Goal: Transaction & Acquisition: Subscribe to service/newsletter

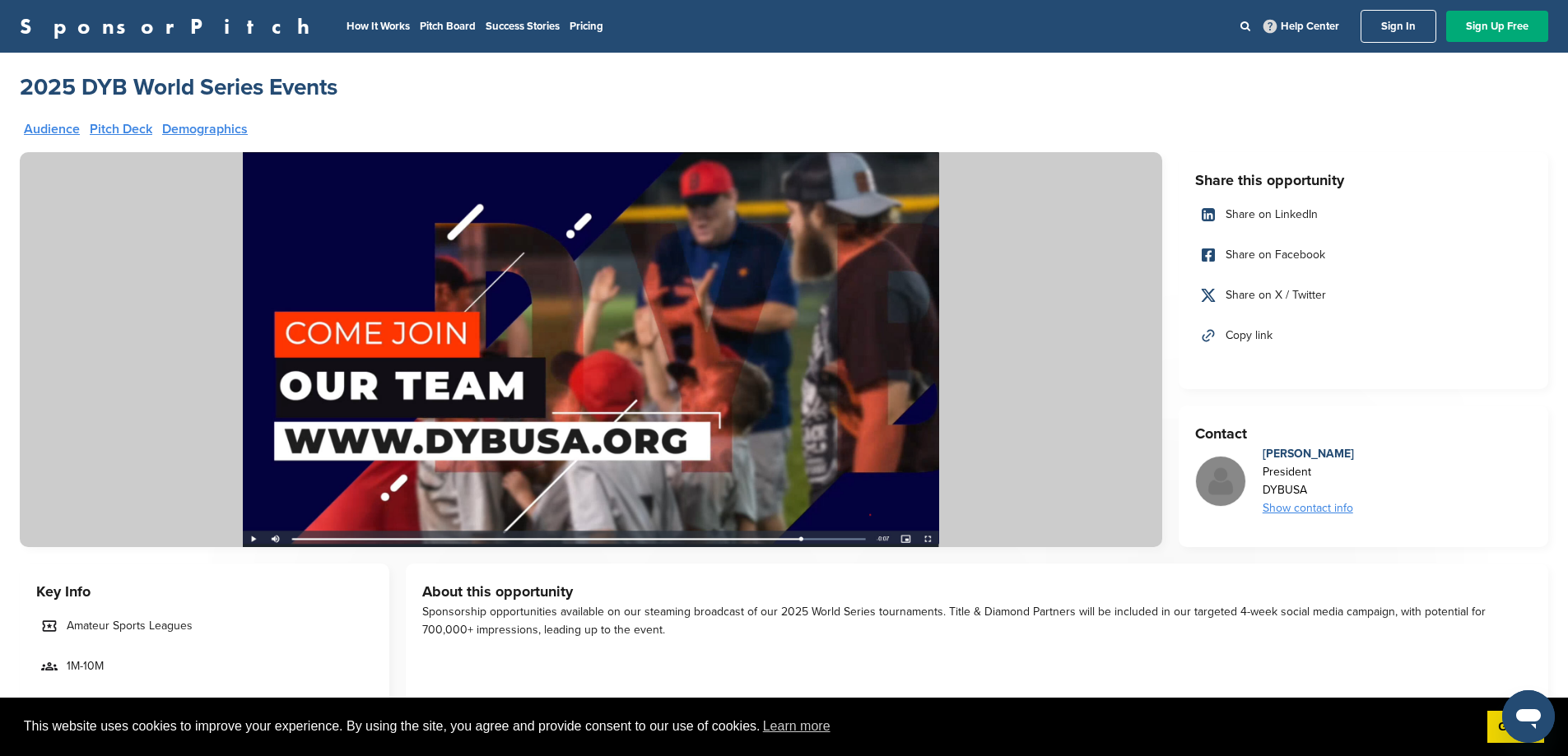
click at [83, 26] on link "SponsorPitch" at bounding box center [169, 26] width 301 height 21
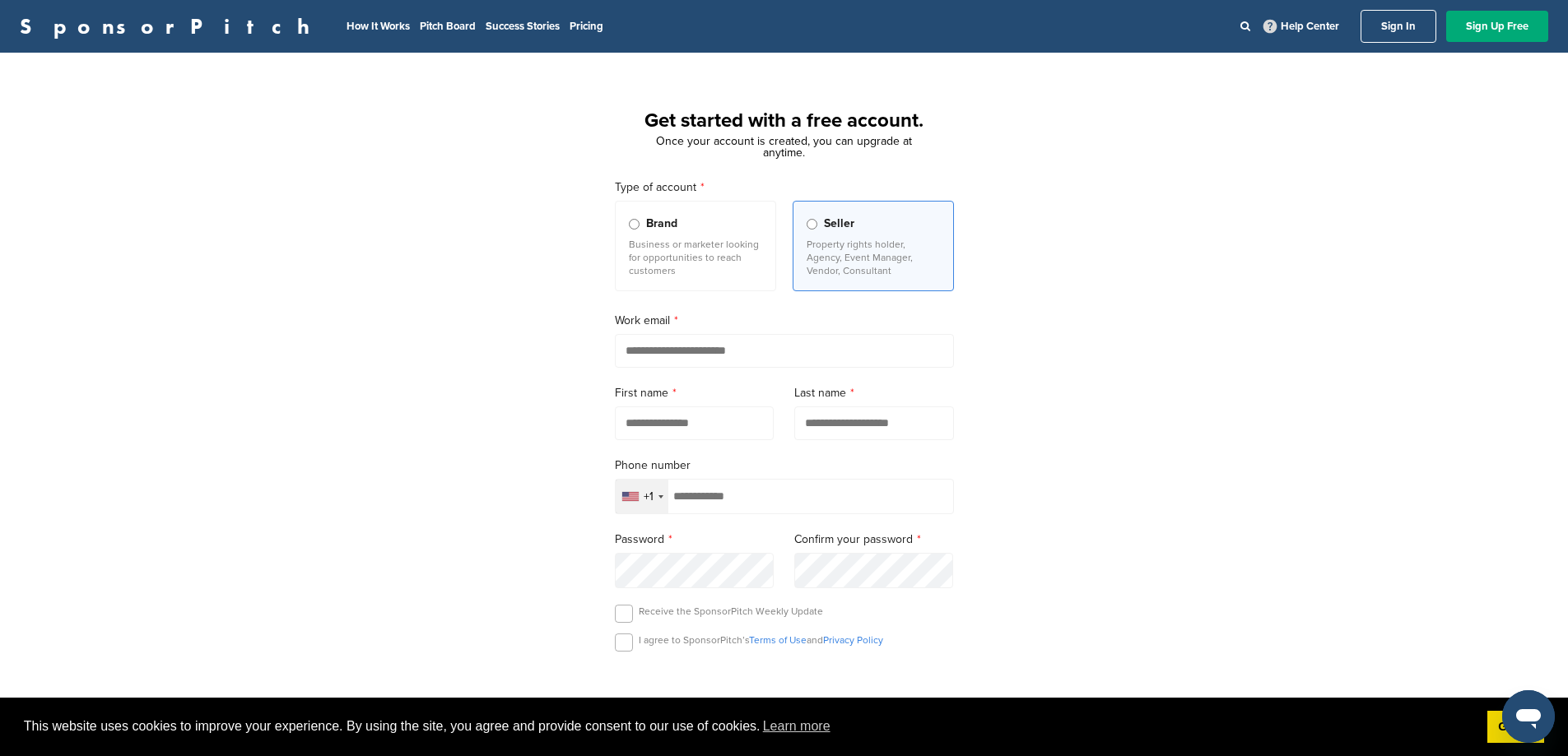
click at [706, 349] on input "email" at bounding box center [784, 351] width 339 height 34
drag, startPoint x: 1291, startPoint y: 338, endPoint x: 1340, endPoint y: 246, distance: 104.2
click at [1298, 326] on div "Get started with a free account. Once your account is created, you can upgrade …" at bounding box center [784, 455] width 1568 height 764
click at [1412, 33] on link "Sign In" at bounding box center [1398, 27] width 75 height 33
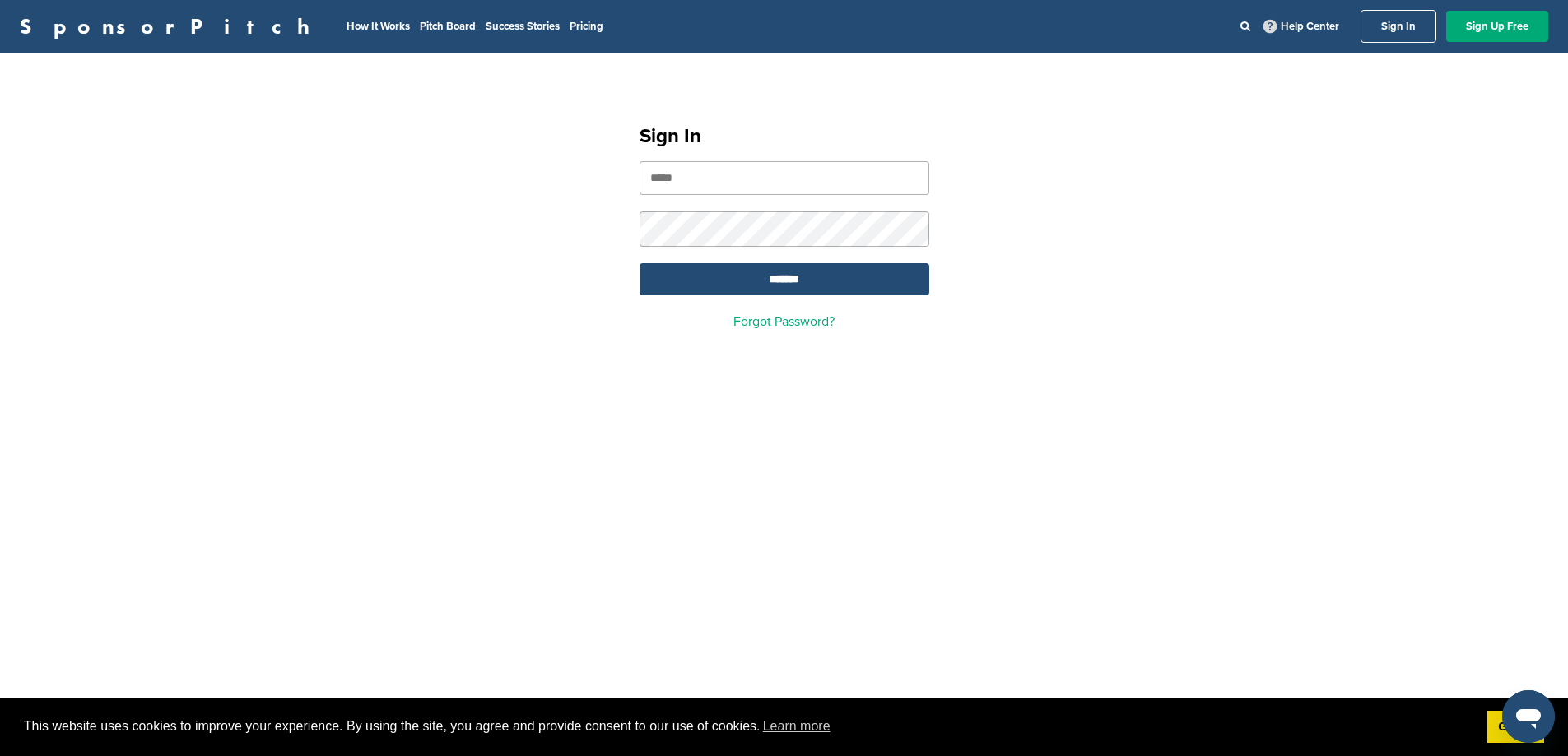
click at [747, 194] on input "email" at bounding box center [784, 177] width 290 height 34
type input "**********"
click at [745, 278] on input "*******" at bounding box center [784, 279] width 290 height 32
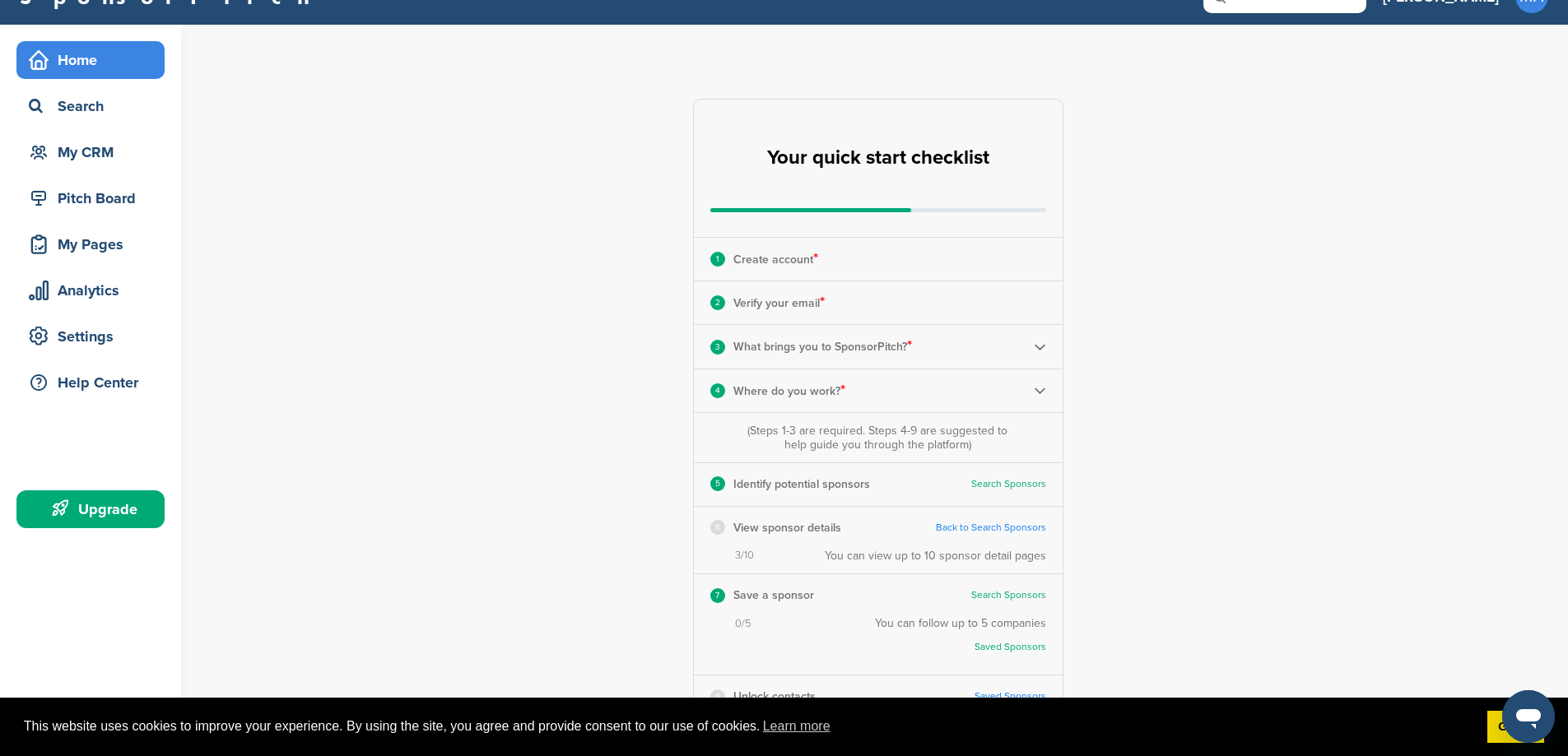
scroll to position [83, 0]
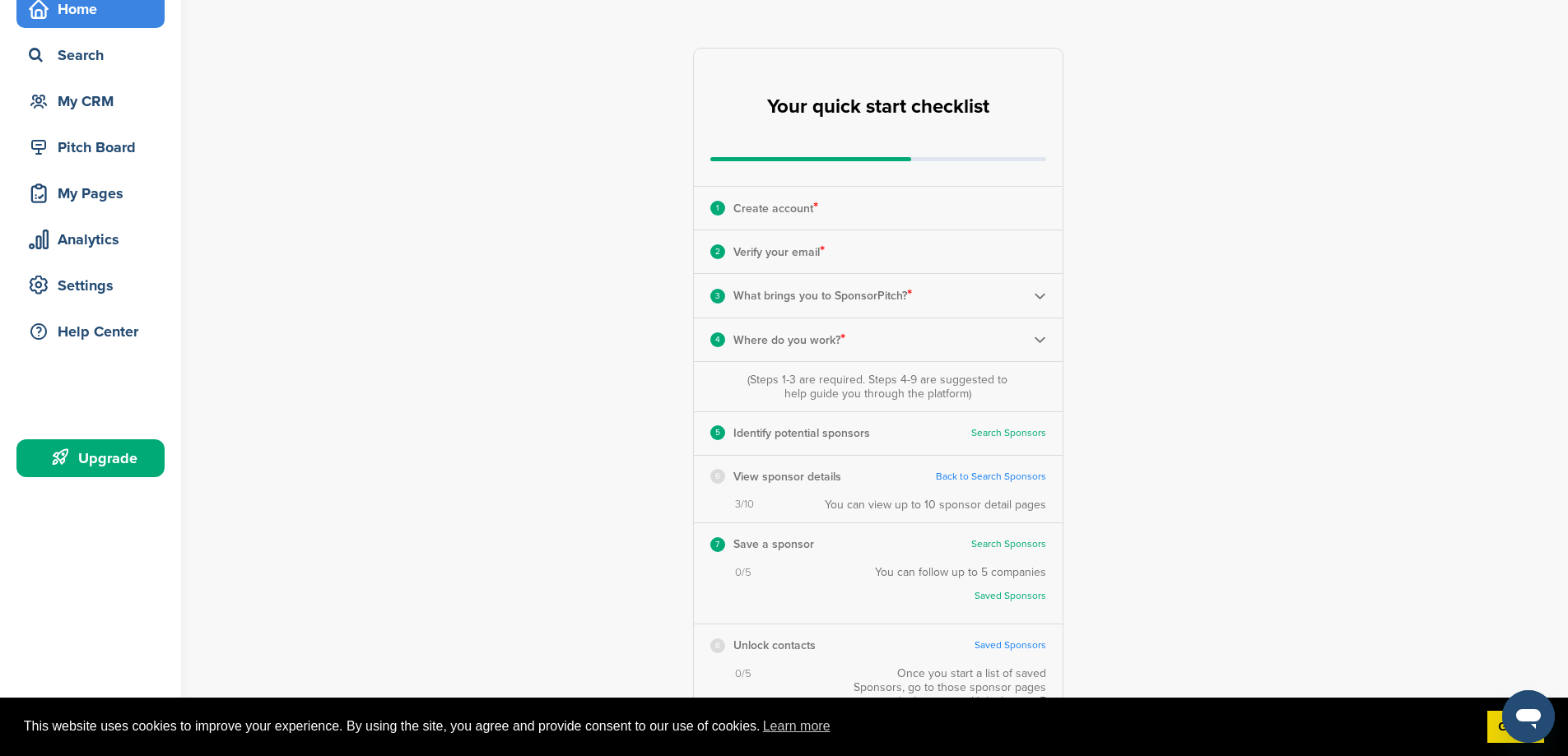
click at [792, 203] on p "Create account *" at bounding box center [776, 208] width 85 height 21
click at [797, 249] on p "Verify your email *" at bounding box center [778, 251] width 91 height 21
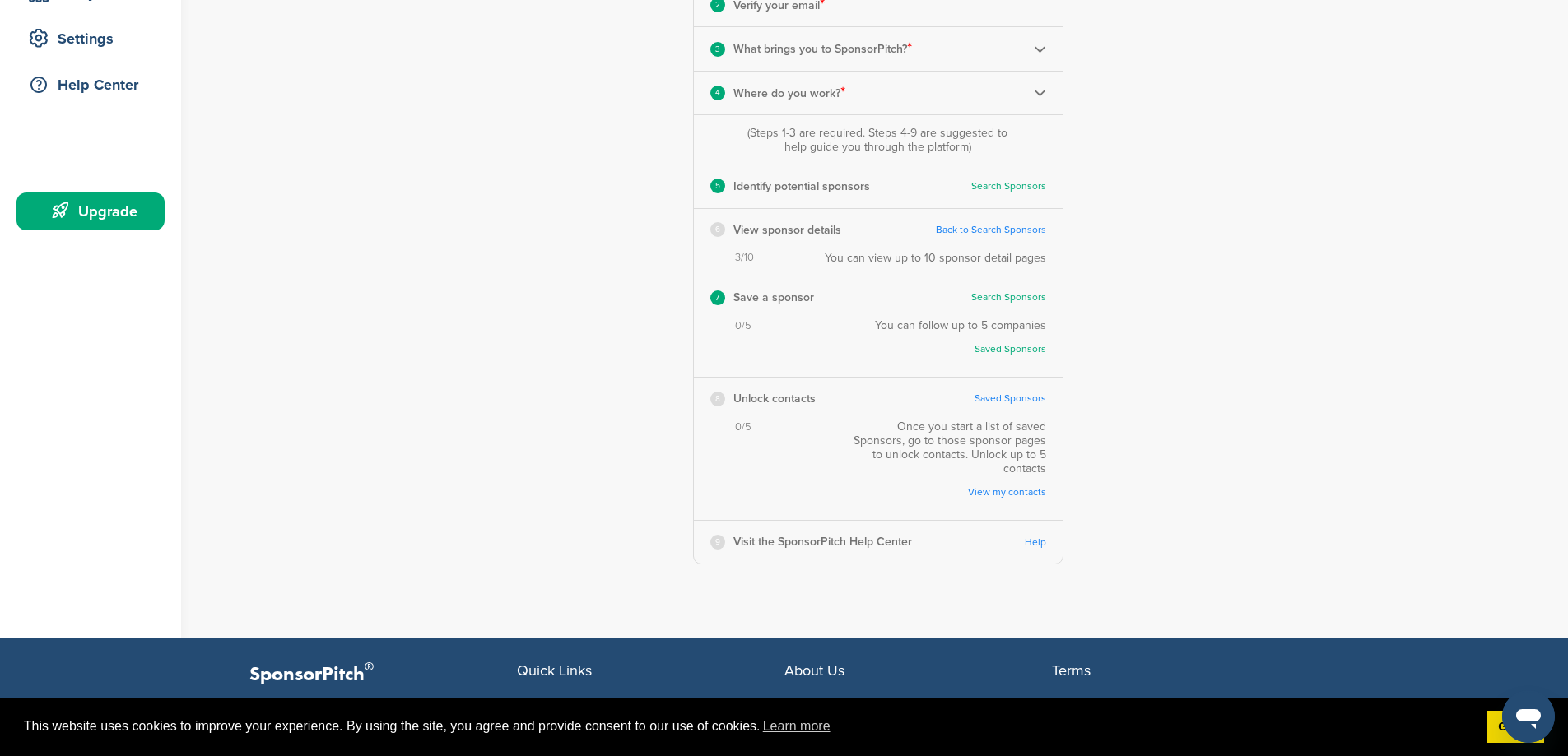
scroll to position [0, 0]
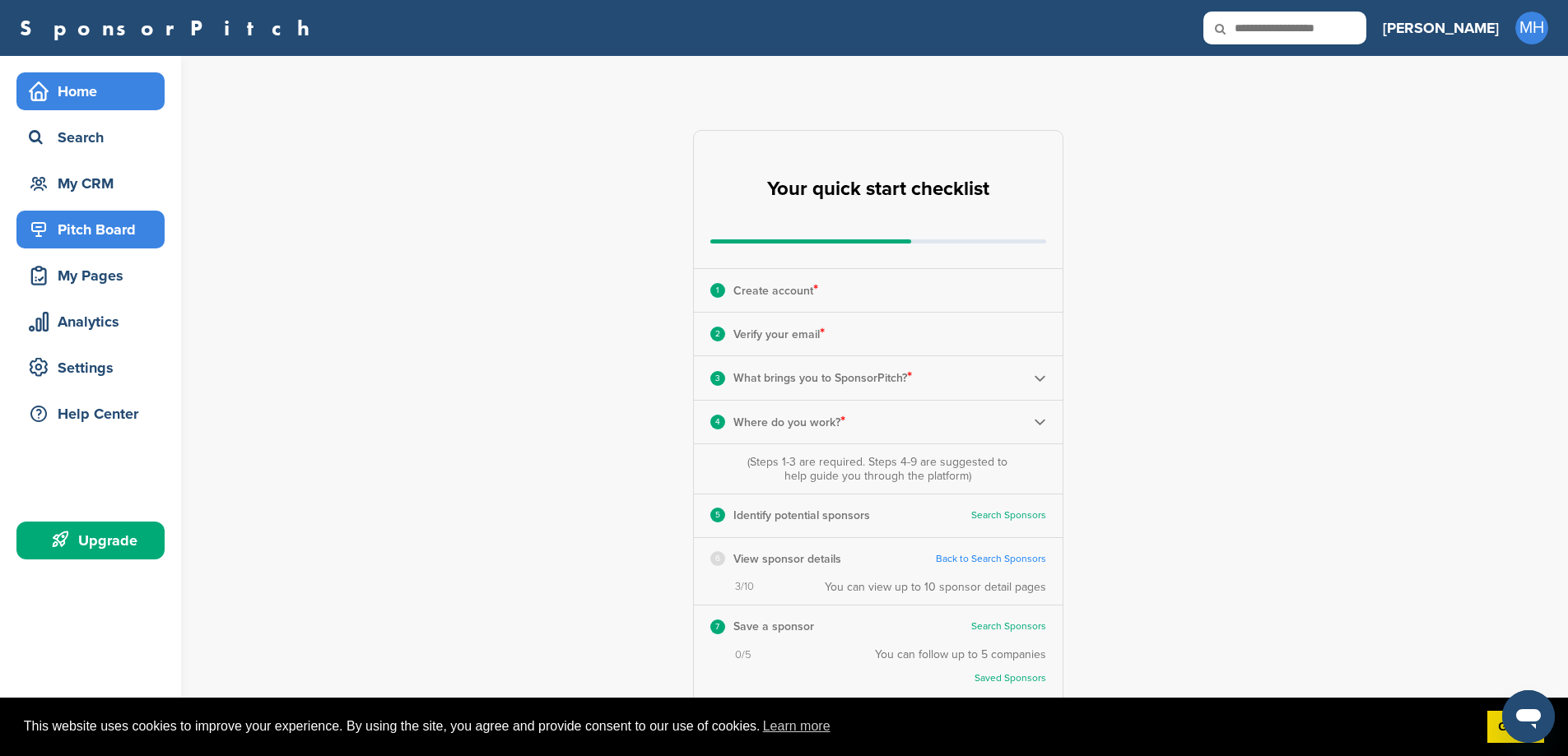
click at [86, 231] on div "Pitch Board" at bounding box center [95, 230] width 140 height 29
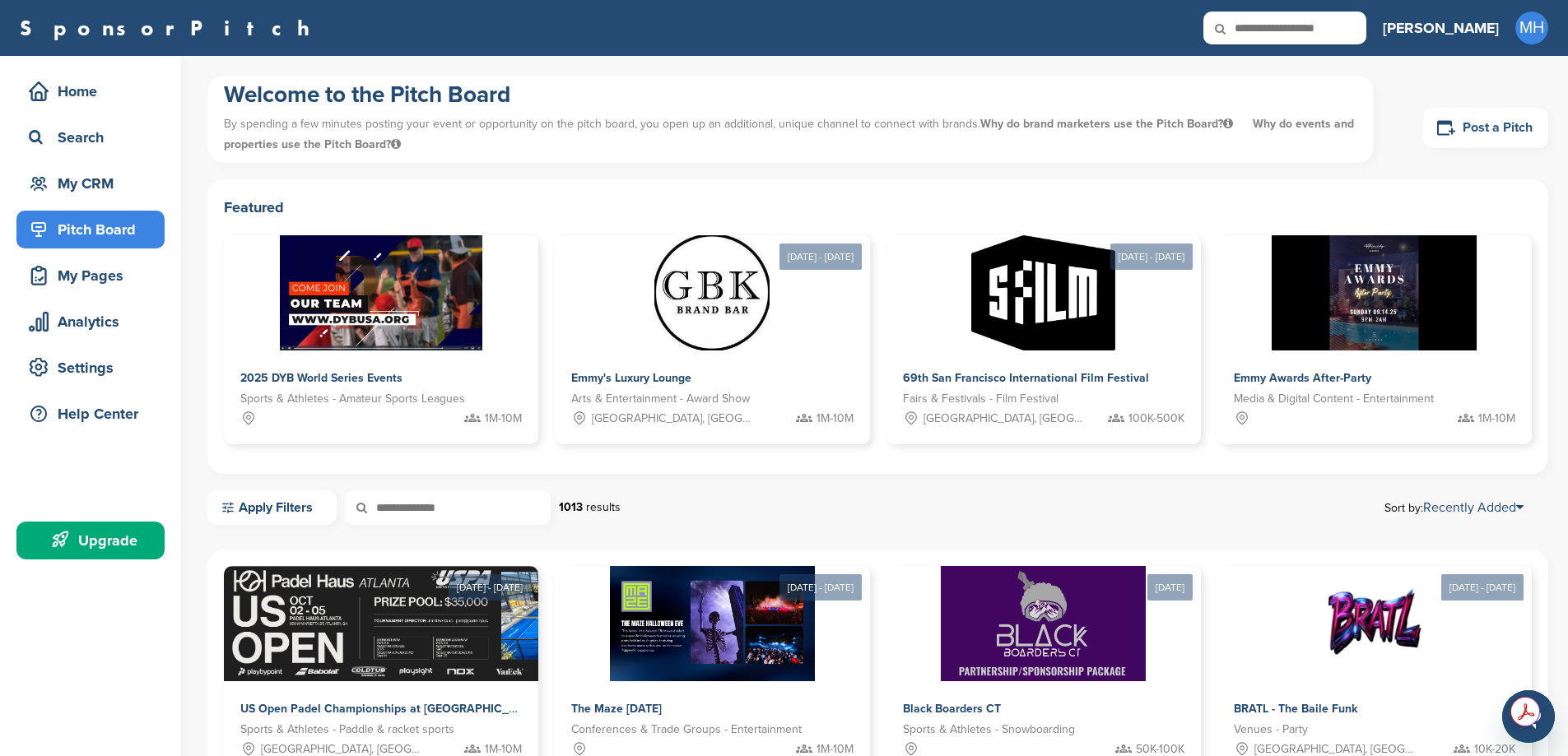
click at [1471, 127] on link "Post a Pitch" at bounding box center [1485, 128] width 125 height 40
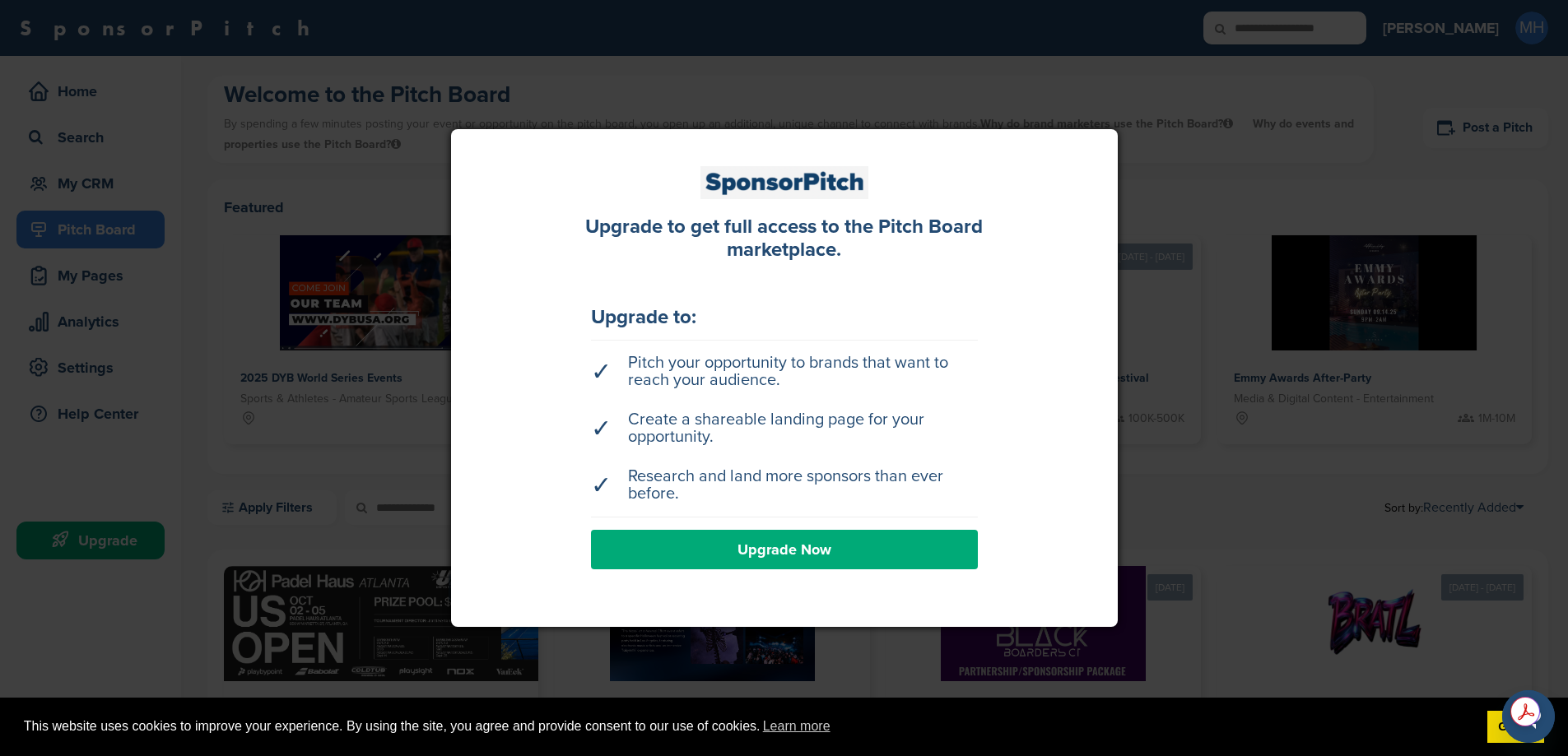
click at [767, 556] on link "Upgrade Now" at bounding box center [784, 549] width 387 height 39
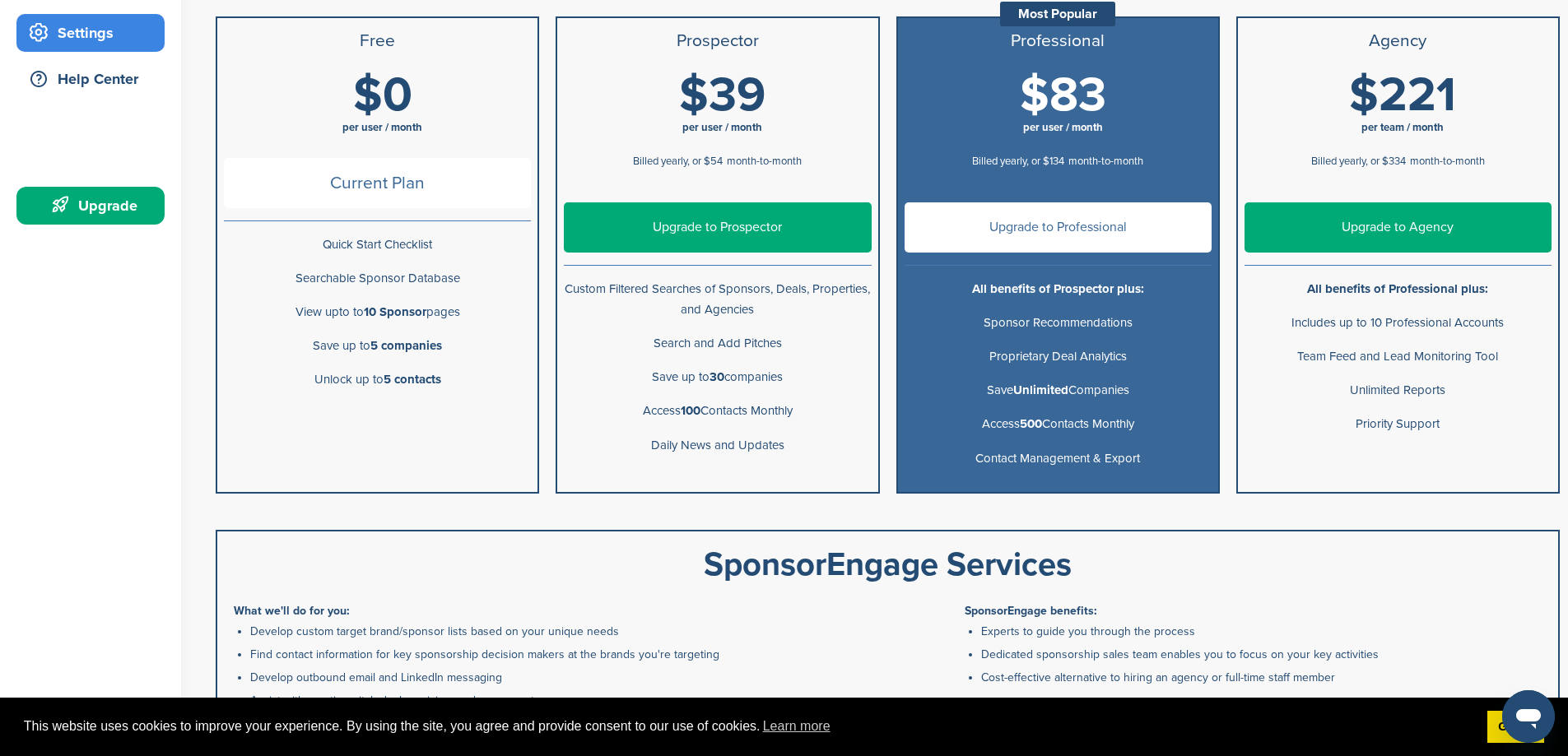
scroll to position [164, 0]
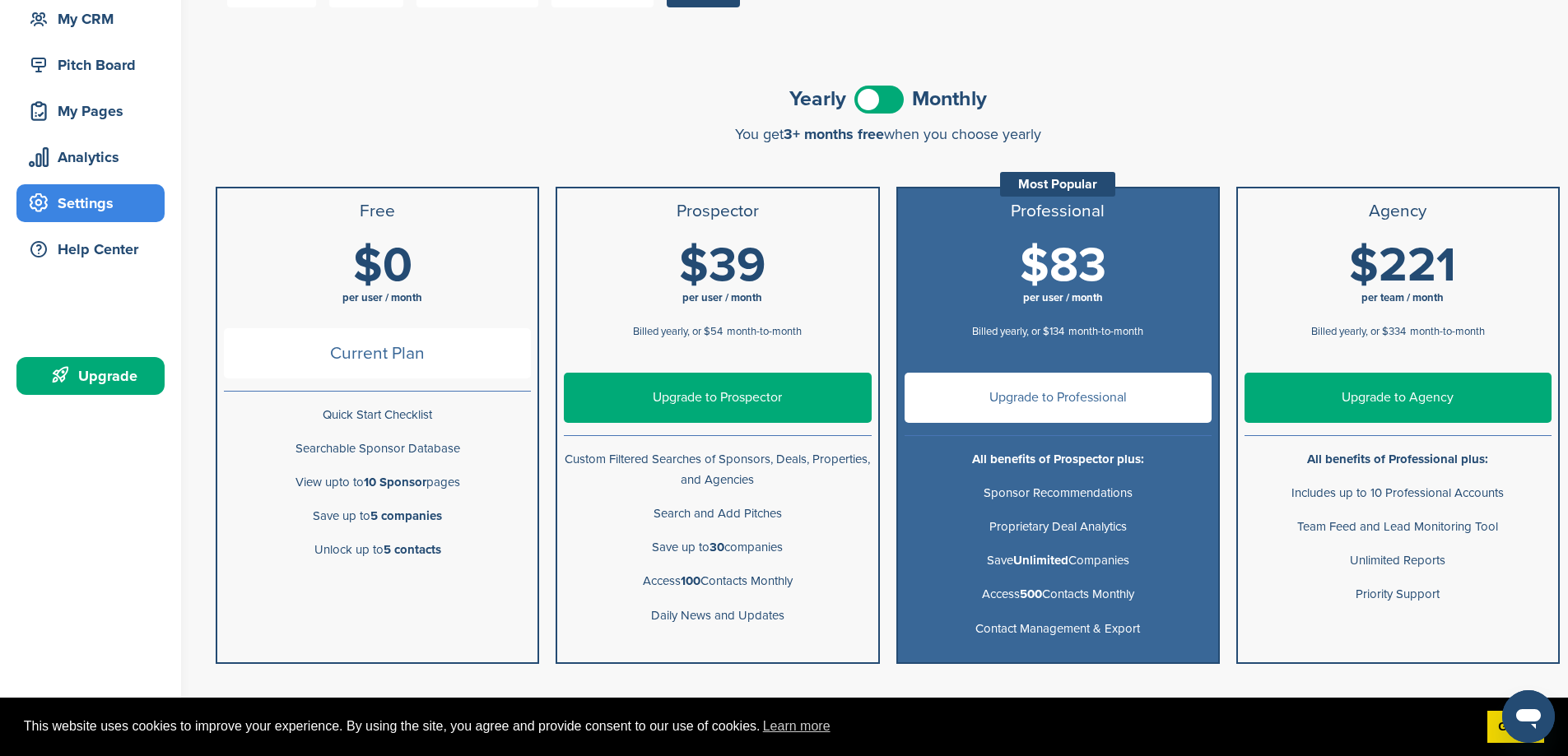
click at [873, 83] on div "Yearly Monthly" at bounding box center [888, 99] width 1344 height 37
click at [871, 91] on span at bounding box center [879, 99] width 50 height 28
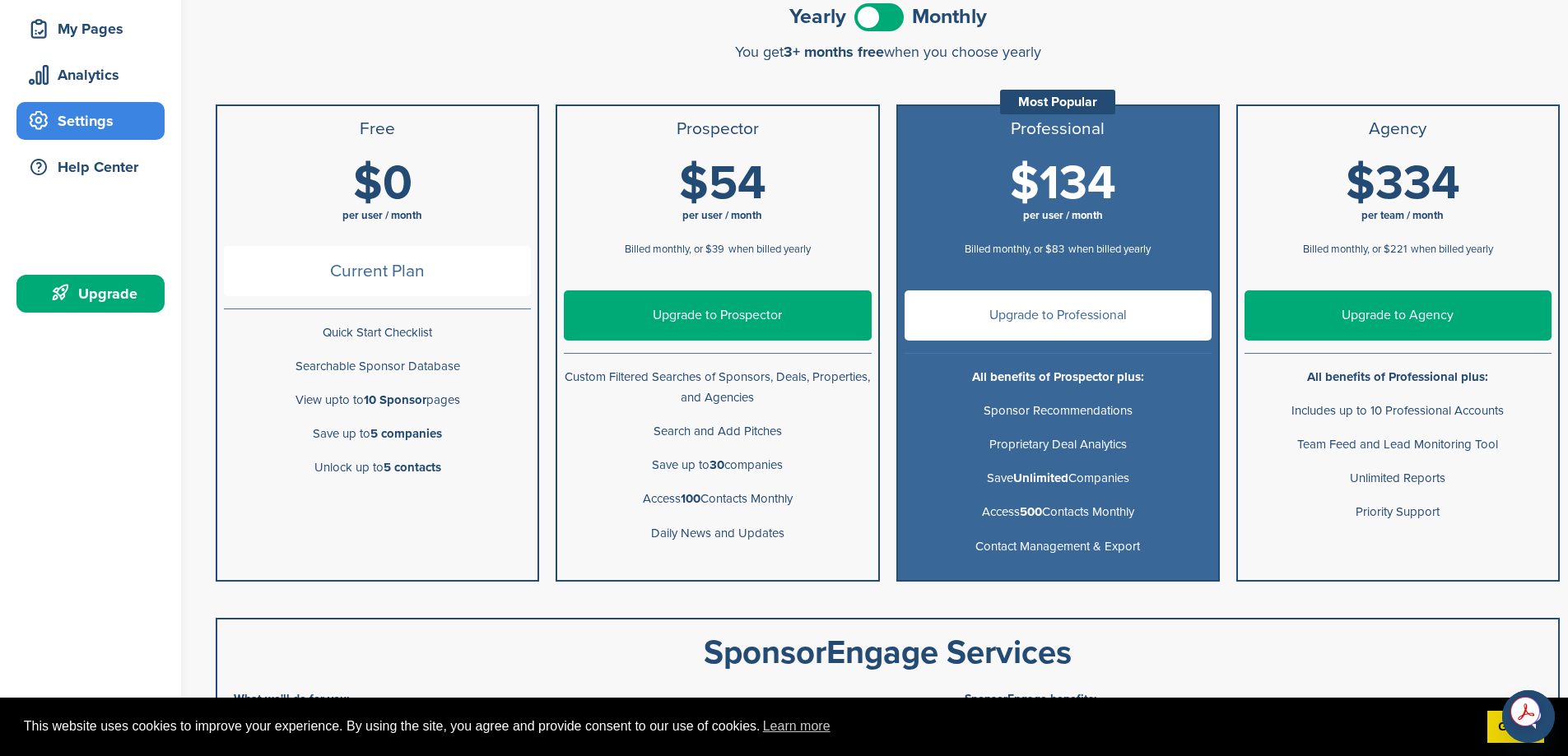
click at [704, 435] on p "Search and Add Pitches" at bounding box center [717, 431] width 307 height 20
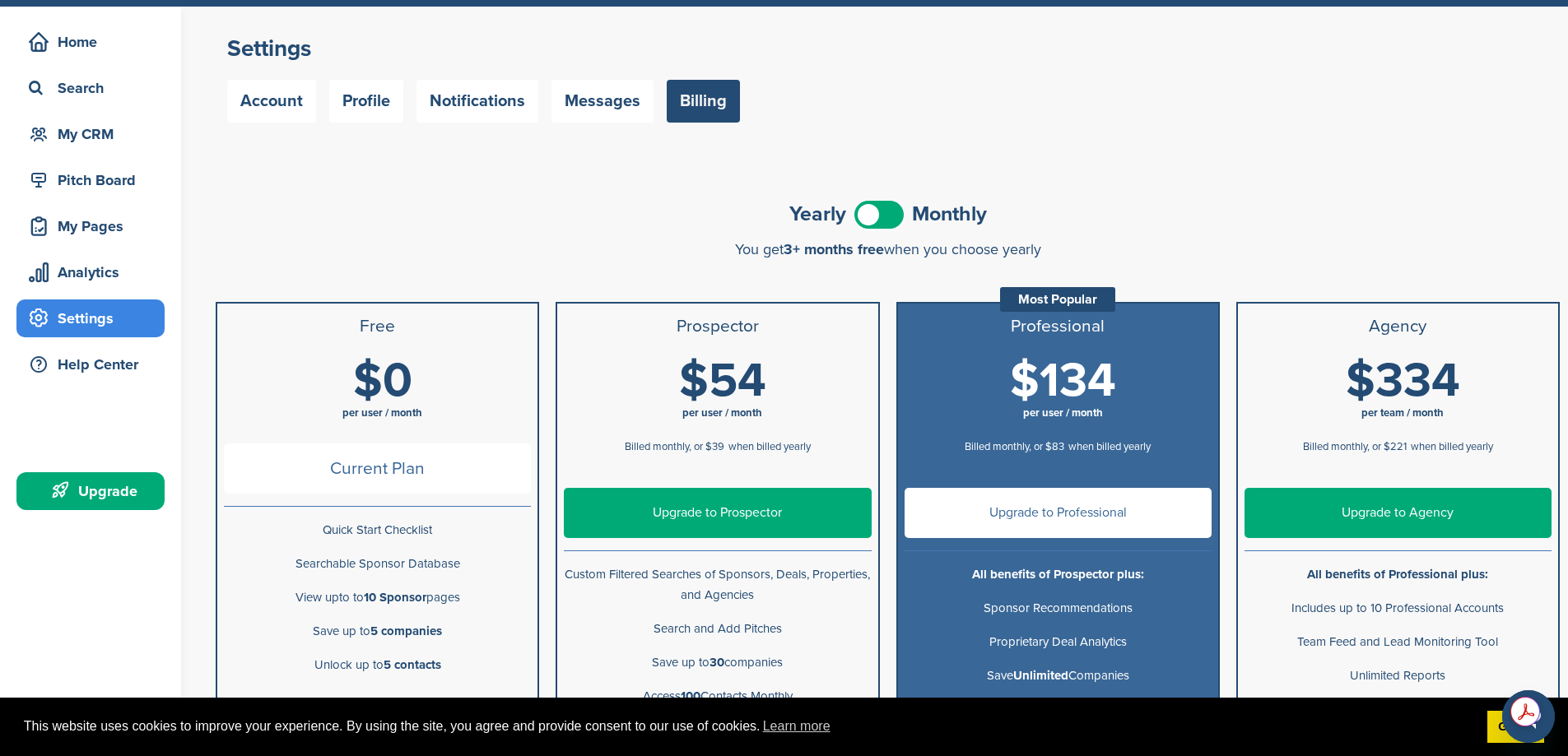
scroll to position [164, 0]
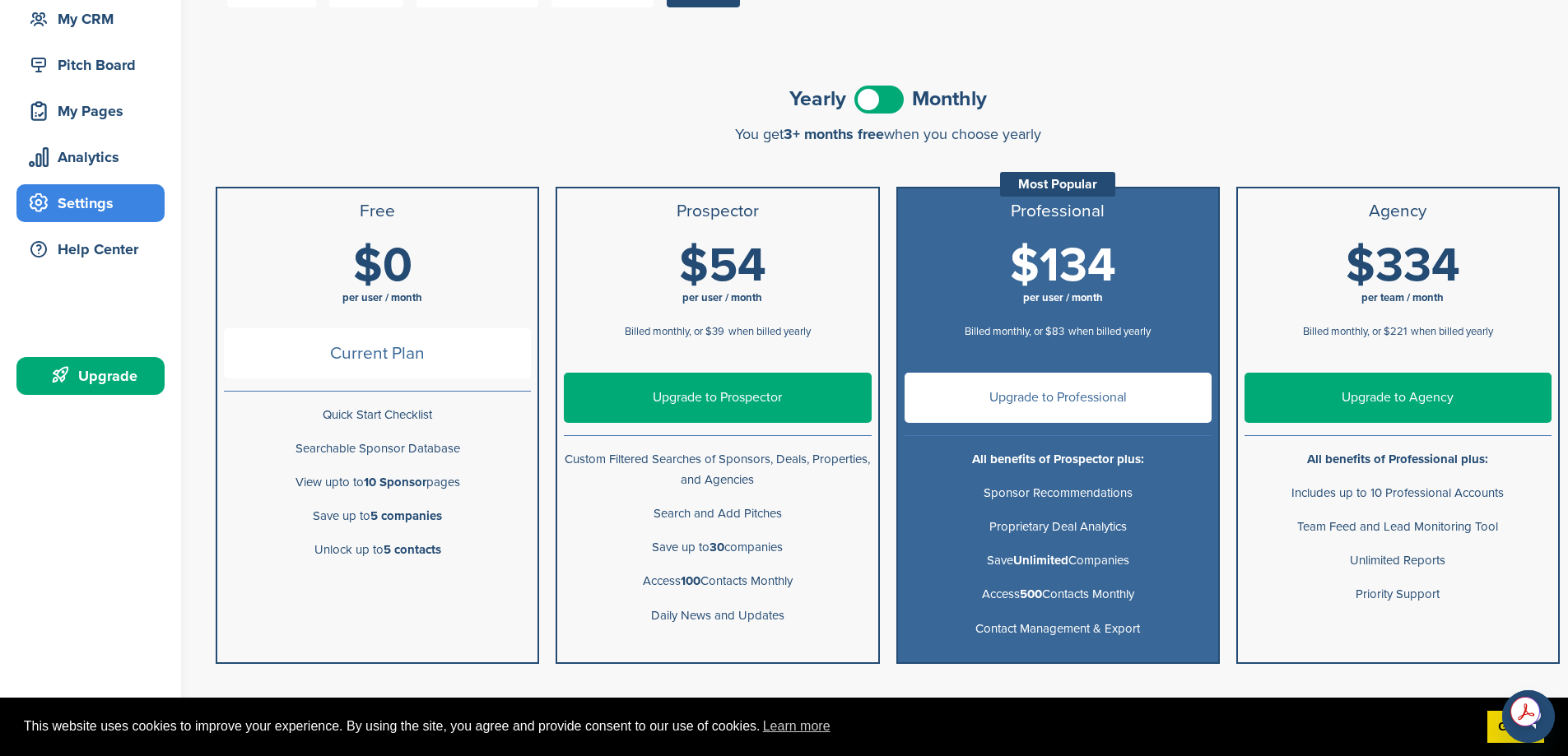
click at [744, 395] on link "Upgrade to Prospector" at bounding box center [717, 398] width 307 height 51
